Goal: Task Accomplishment & Management: Use online tool/utility

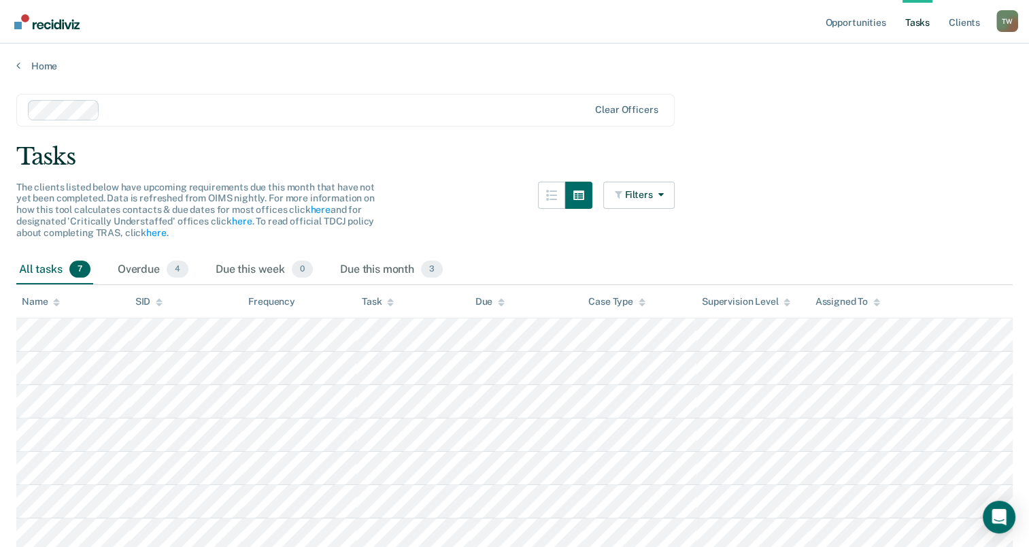
click at [189, 103] on div at bounding box center [346, 110] width 483 height 16
